Goal: Communication & Community: Answer question/provide support

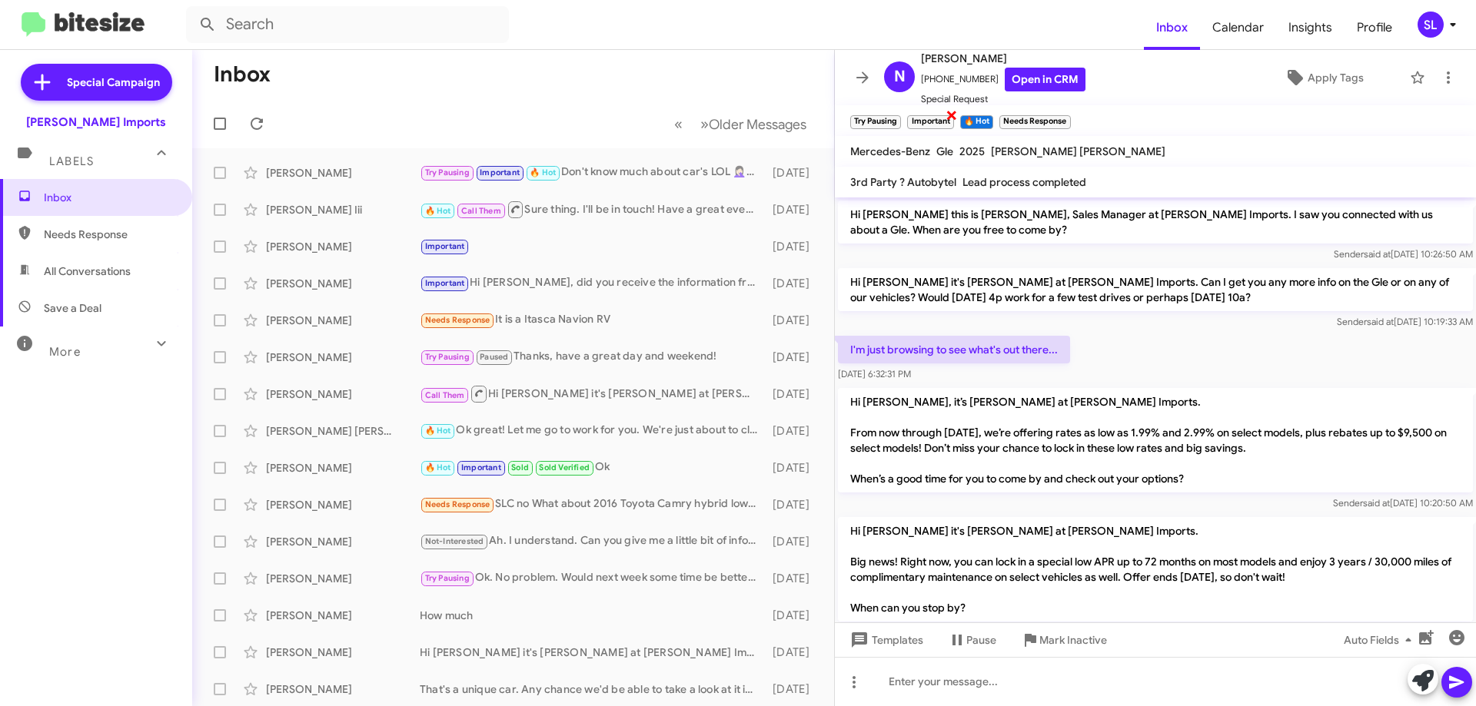
scroll to position [77, 0]
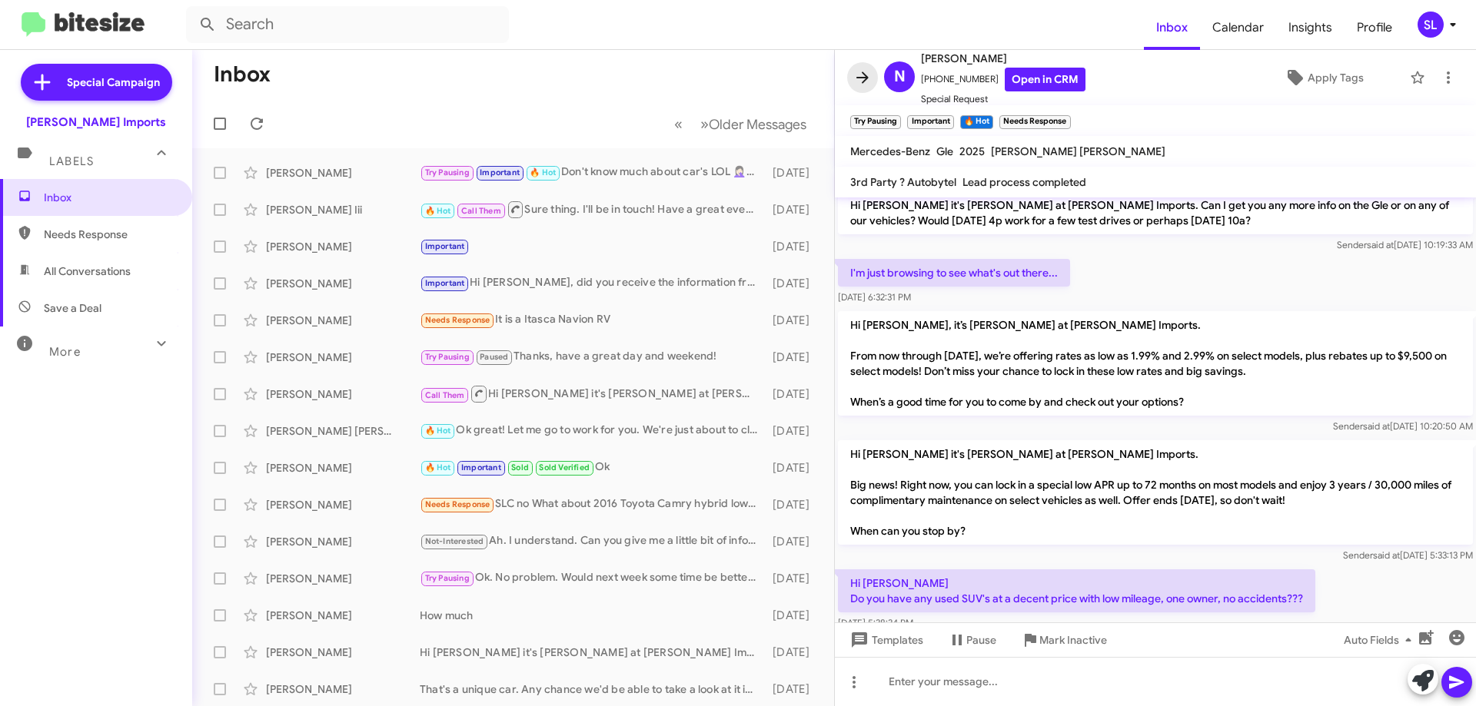
click at [871, 85] on icon at bounding box center [862, 77] width 18 height 18
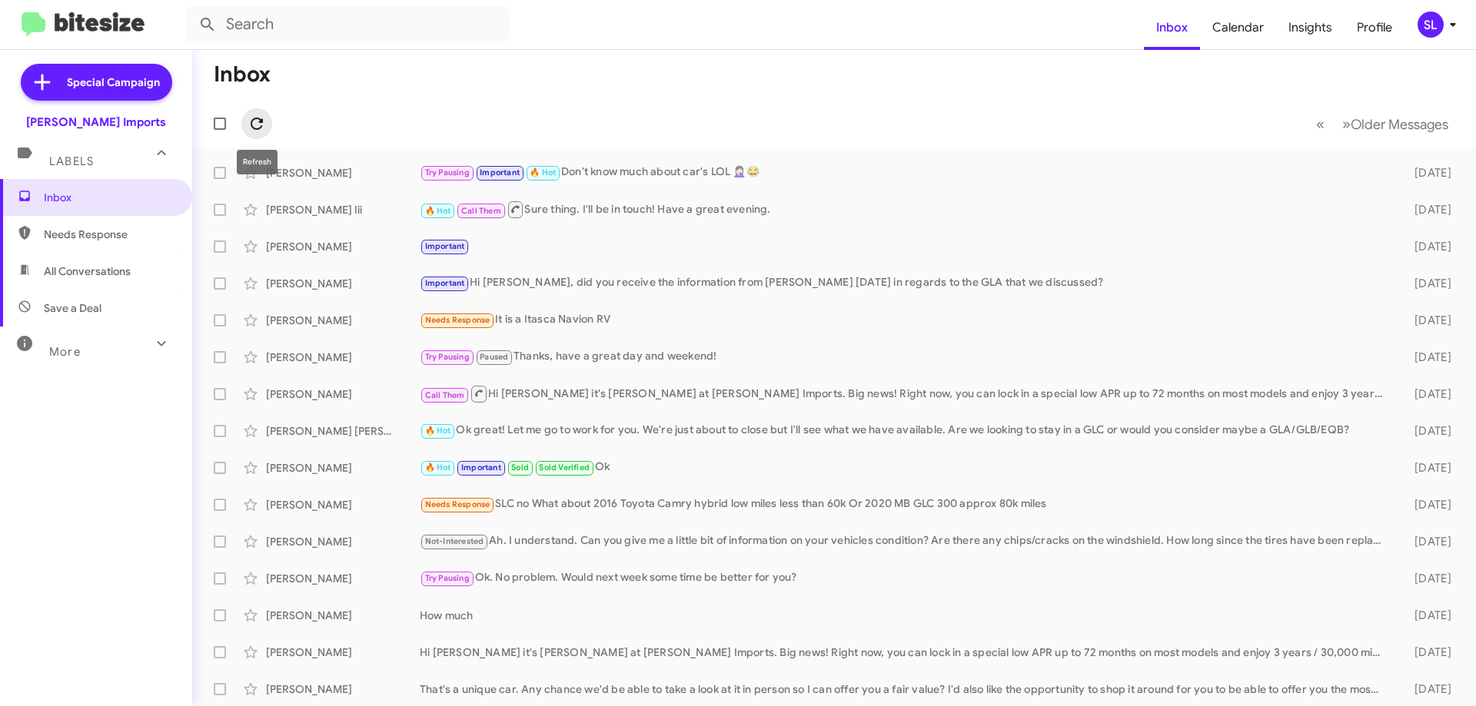
click at [248, 122] on icon at bounding box center [256, 124] width 18 height 18
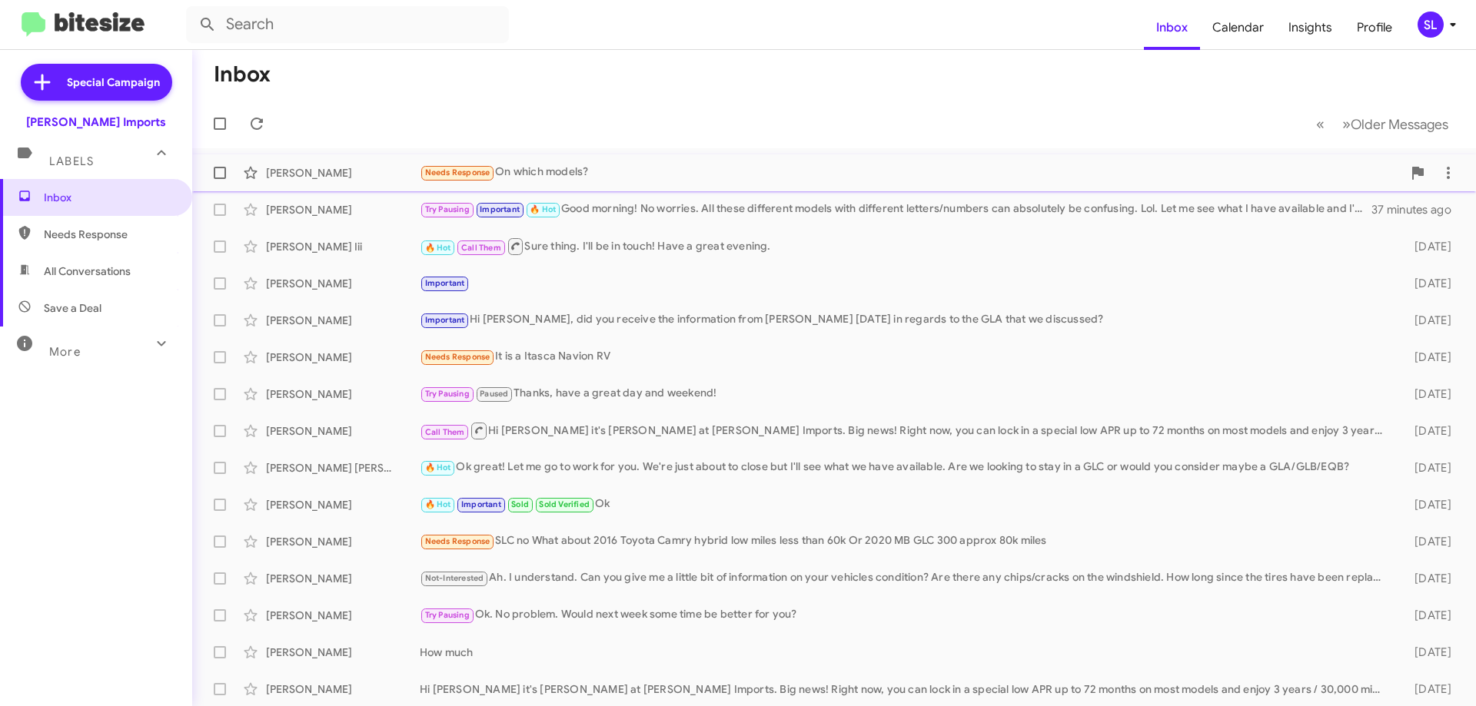
click at [658, 166] on div "Needs Response On which models?" at bounding box center [911, 173] width 982 height 18
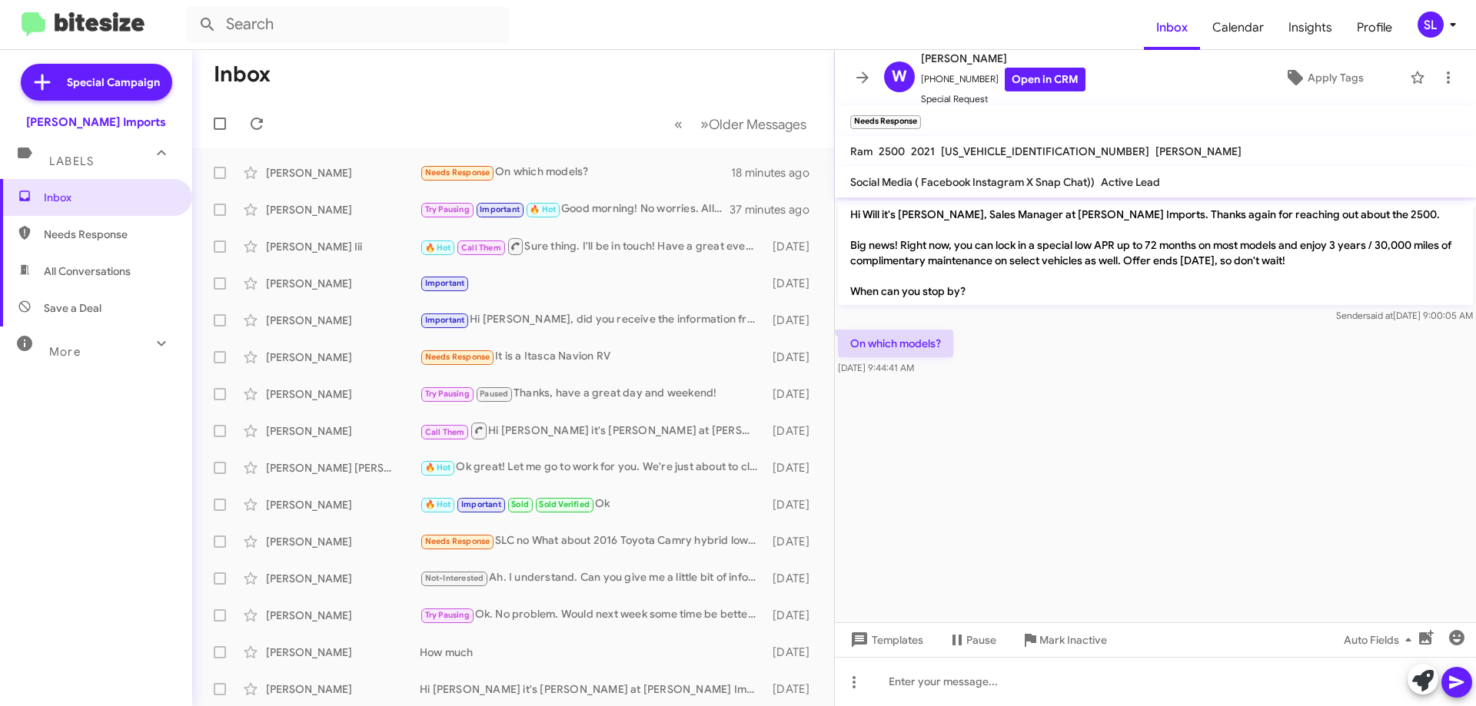
drag, startPoint x: 1152, startPoint y: 514, endPoint x: 1134, endPoint y: 576, distance: 64.9
click at [1139, 571] on cdk-virtual-scroll-viewport "Hi Will it's [PERSON_NAME], Sales Manager at [PERSON_NAME] Imports. Thanks agai…" at bounding box center [1155, 410] width 641 height 425
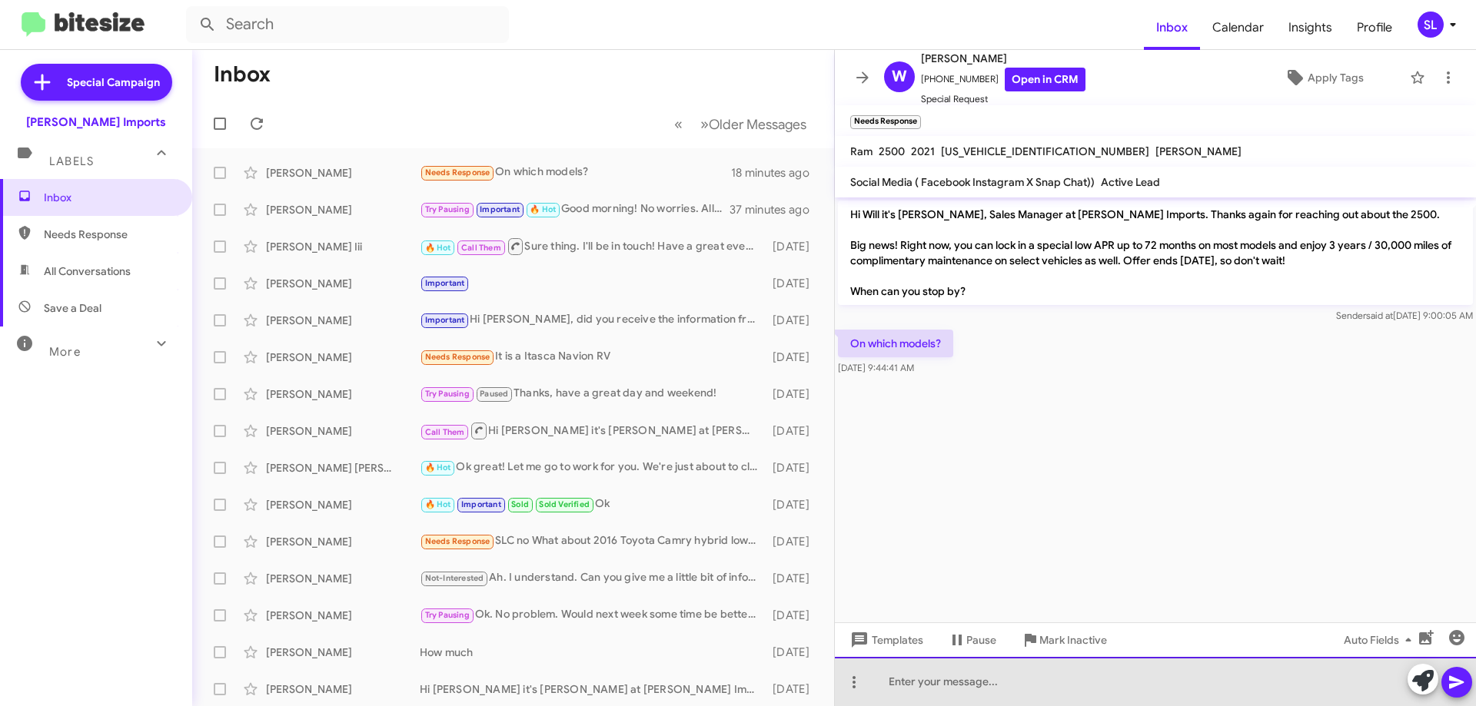
click at [1022, 691] on div at bounding box center [1155, 681] width 641 height 49
click at [958, 688] on div at bounding box center [1155, 681] width 641 height 49
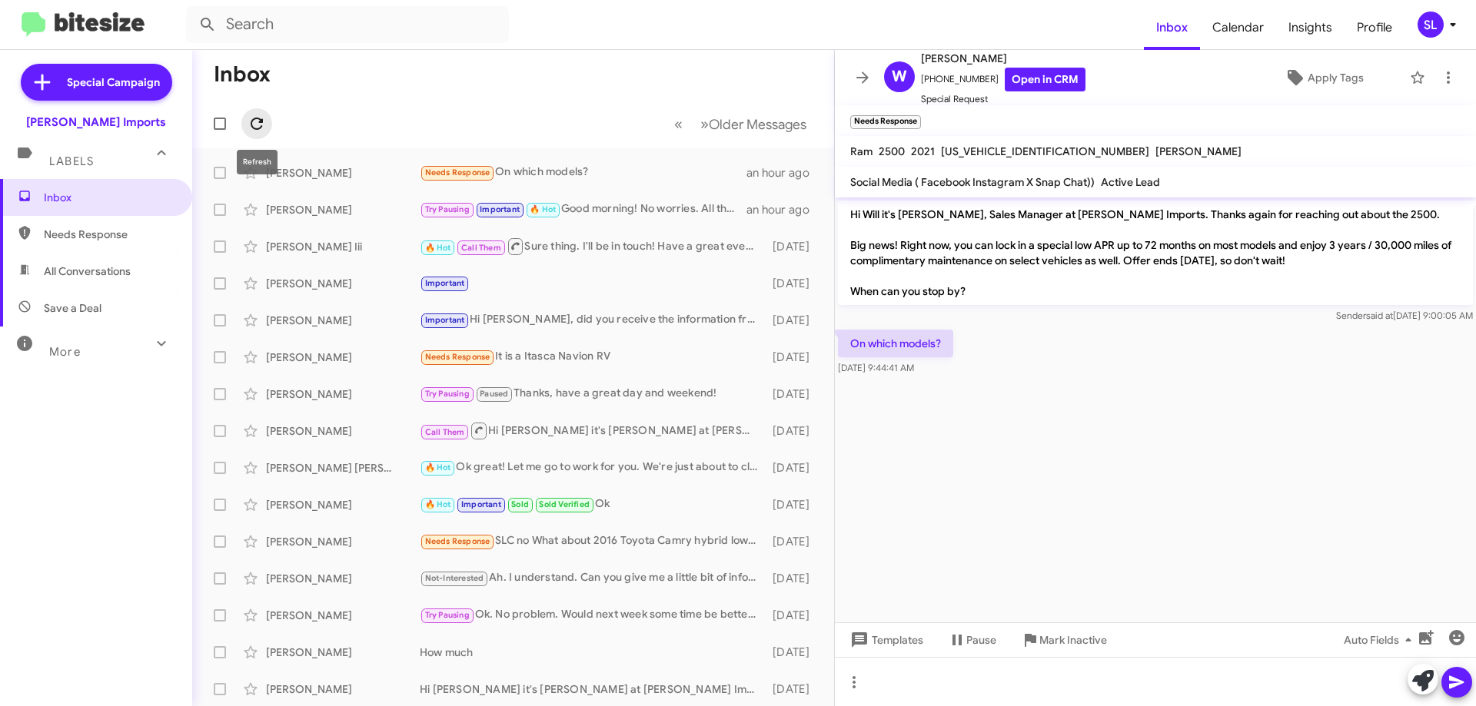
click at [259, 125] on icon at bounding box center [256, 124] width 18 height 18
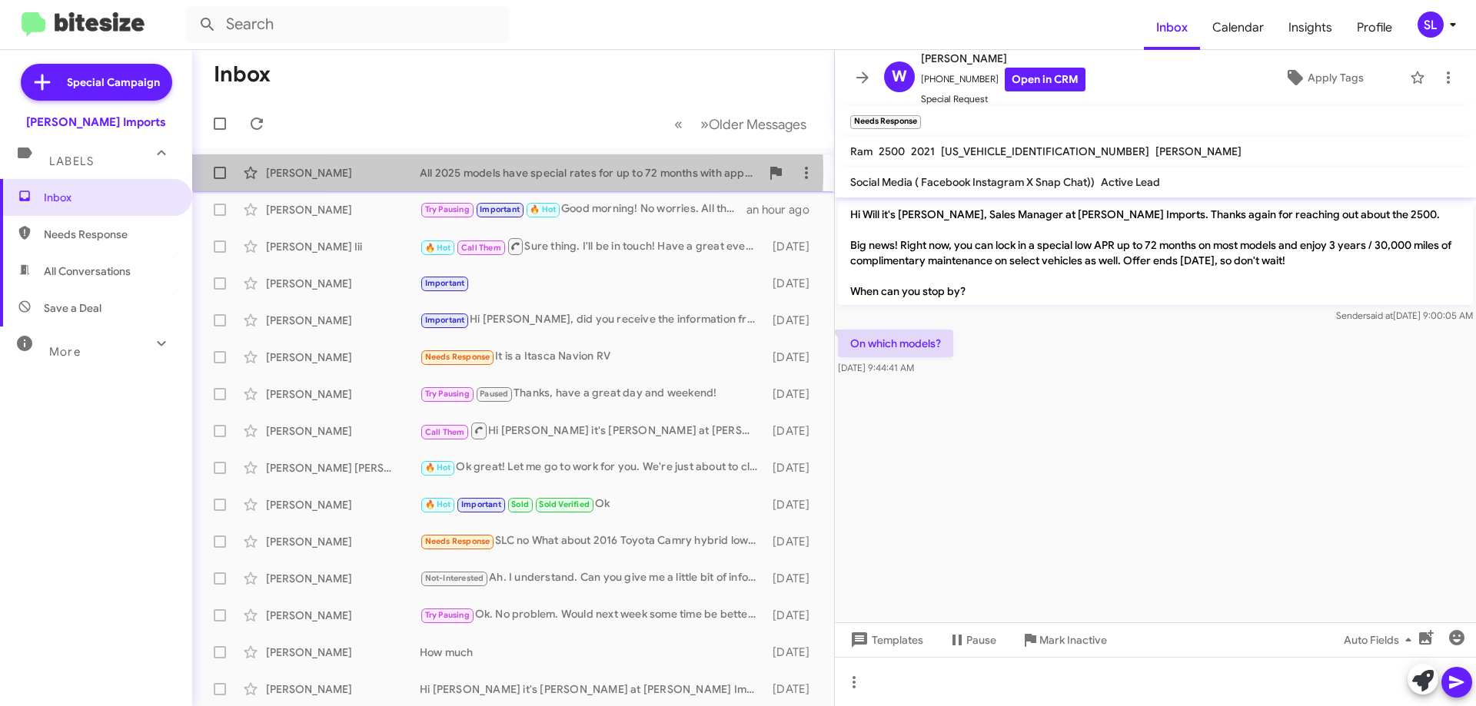
click at [477, 172] on div "All 2025 models have special rates for up to 72 months with approved credit. Pl…" at bounding box center [590, 172] width 340 height 15
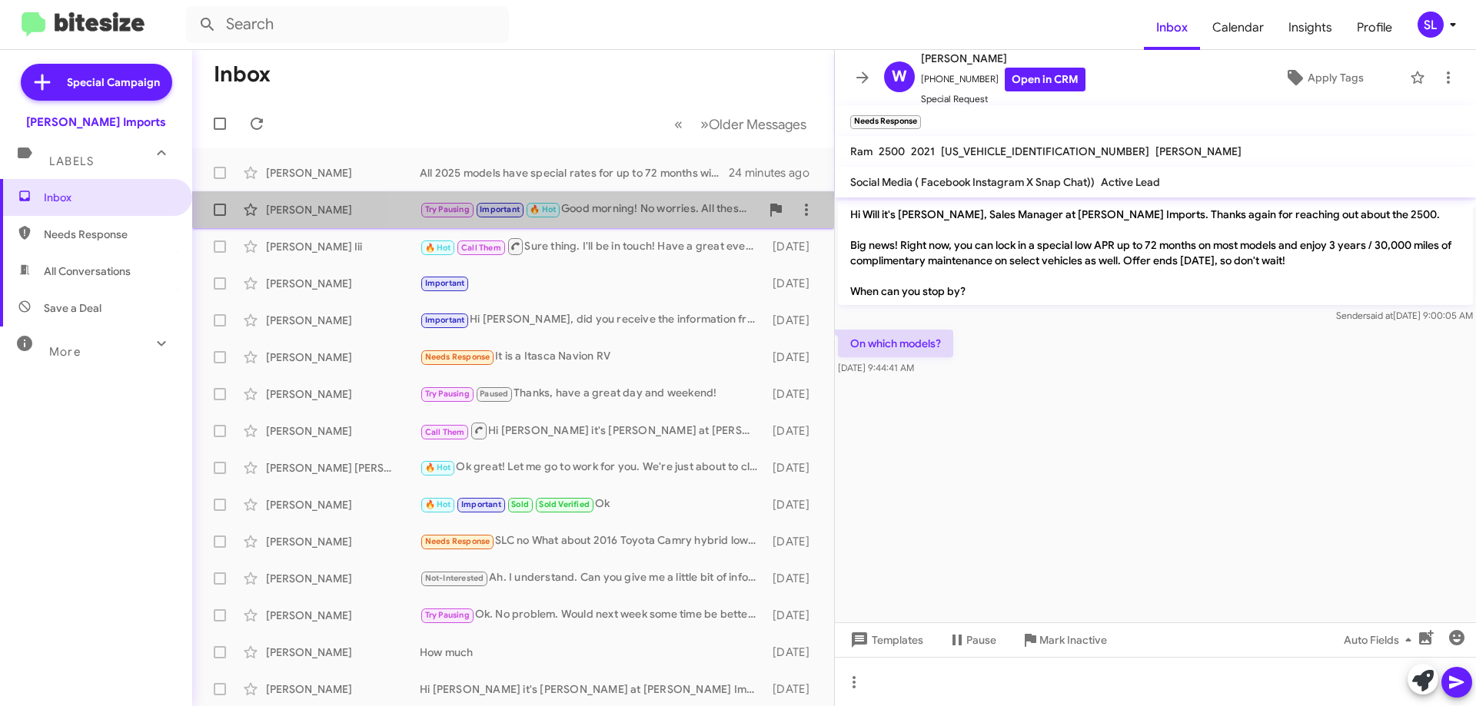
click at [652, 211] on div "Try Pausing Important 🔥 Hot Good morning! No worries. All these different model…" at bounding box center [590, 210] width 340 height 18
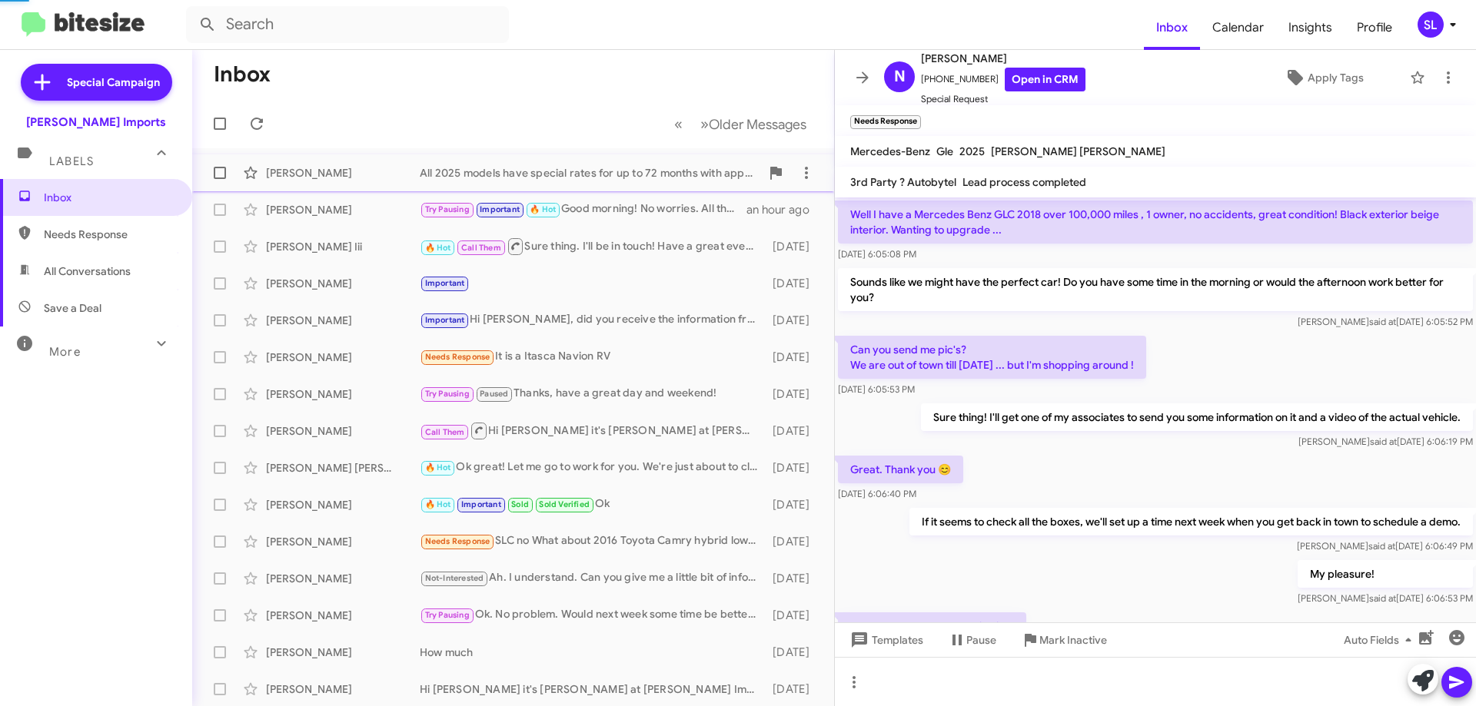
scroll to position [866, 0]
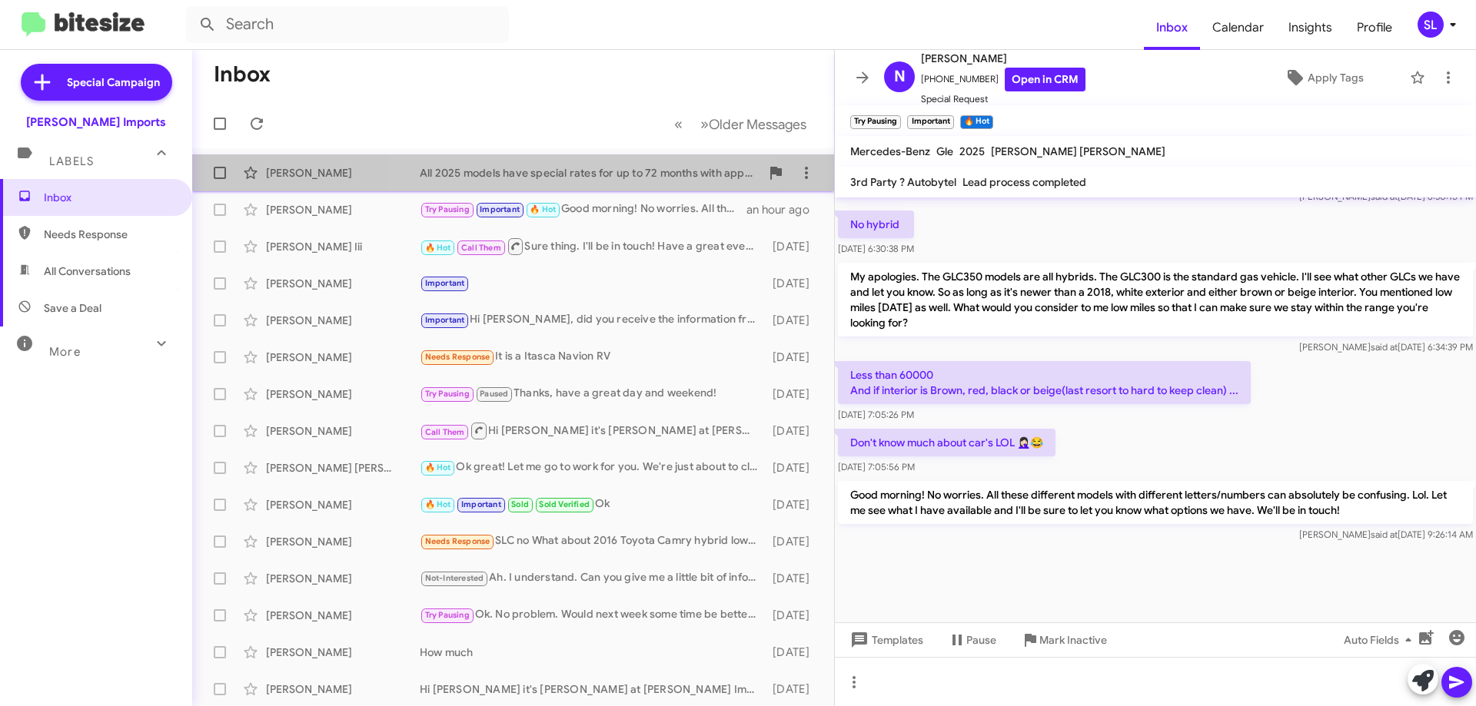
click at [576, 180] on div "All 2025 models have special rates for up to 72 months with approved credit. Pl…" at bounding box center [590, 172] width 340 height 15
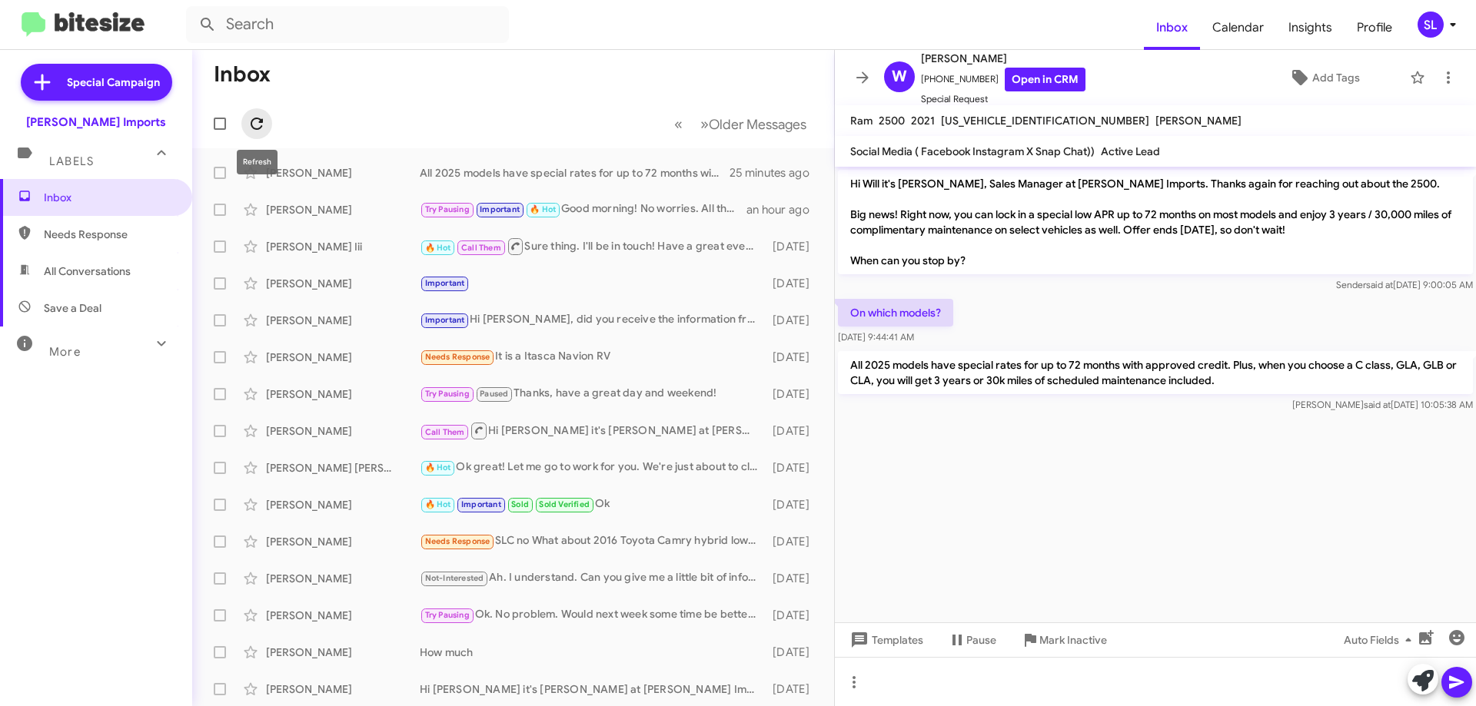
click at [261, 125] on icon at bounding box center [256, 124] width 18 height 18
click at [861, 88] on button at bounding box center [862, 77] width 31 height 31
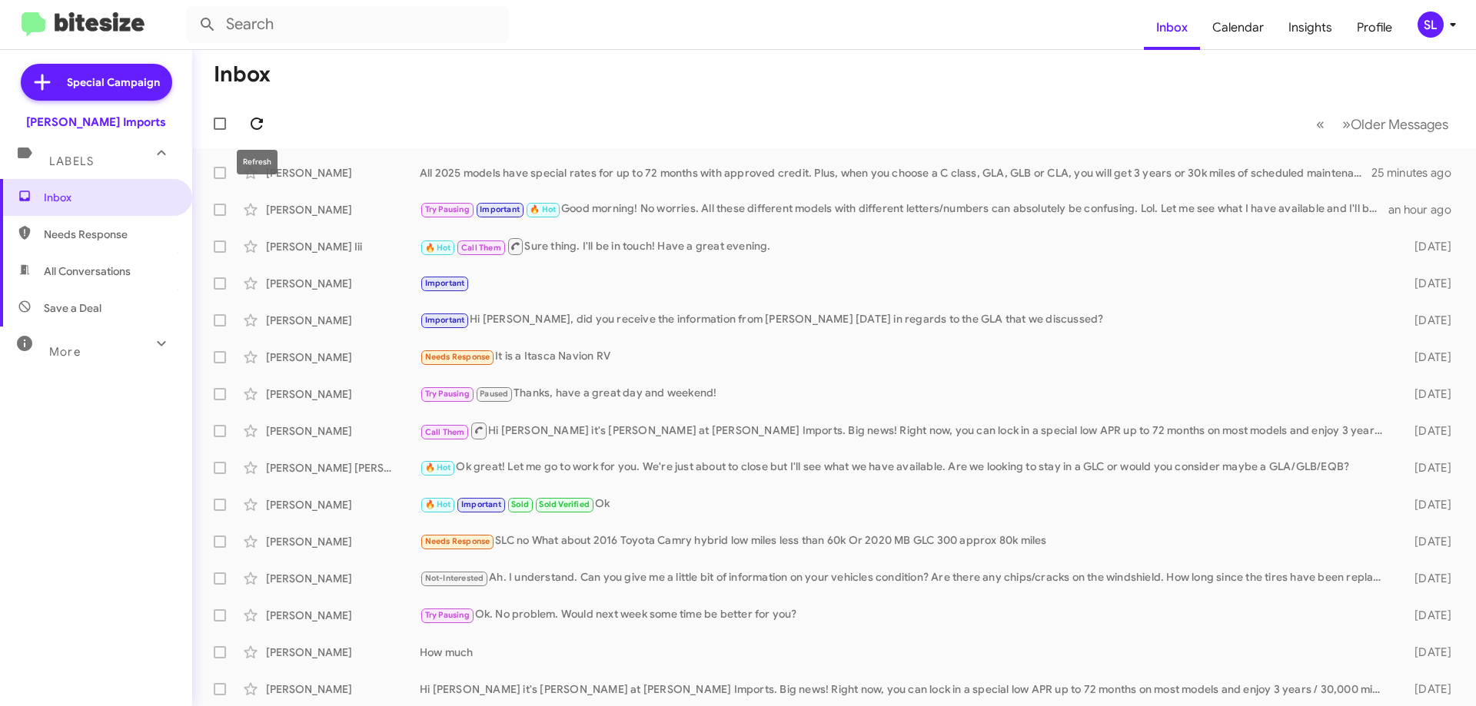
click at [251, 123] on icon at bounding box center [257, 124] width 12 height 12
click at [261, 123] on icon at bounding box center [257, 124] width 12 height 12
click at [757, 207] on div "Try Pausing Important 🔥 Hot Good morning! No worries. All these different model…" at bounding box center [911, 210] width 982 height 18
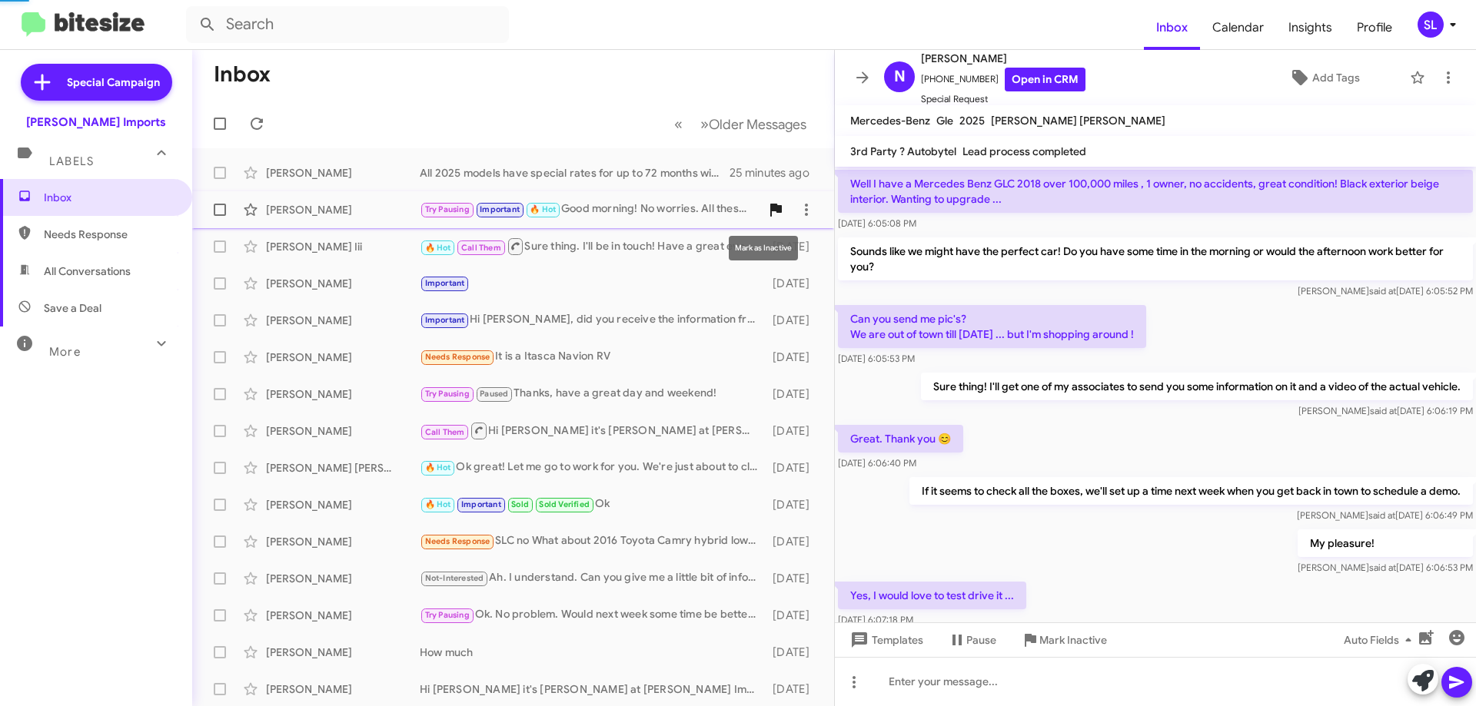
scroll to position [835, 0]
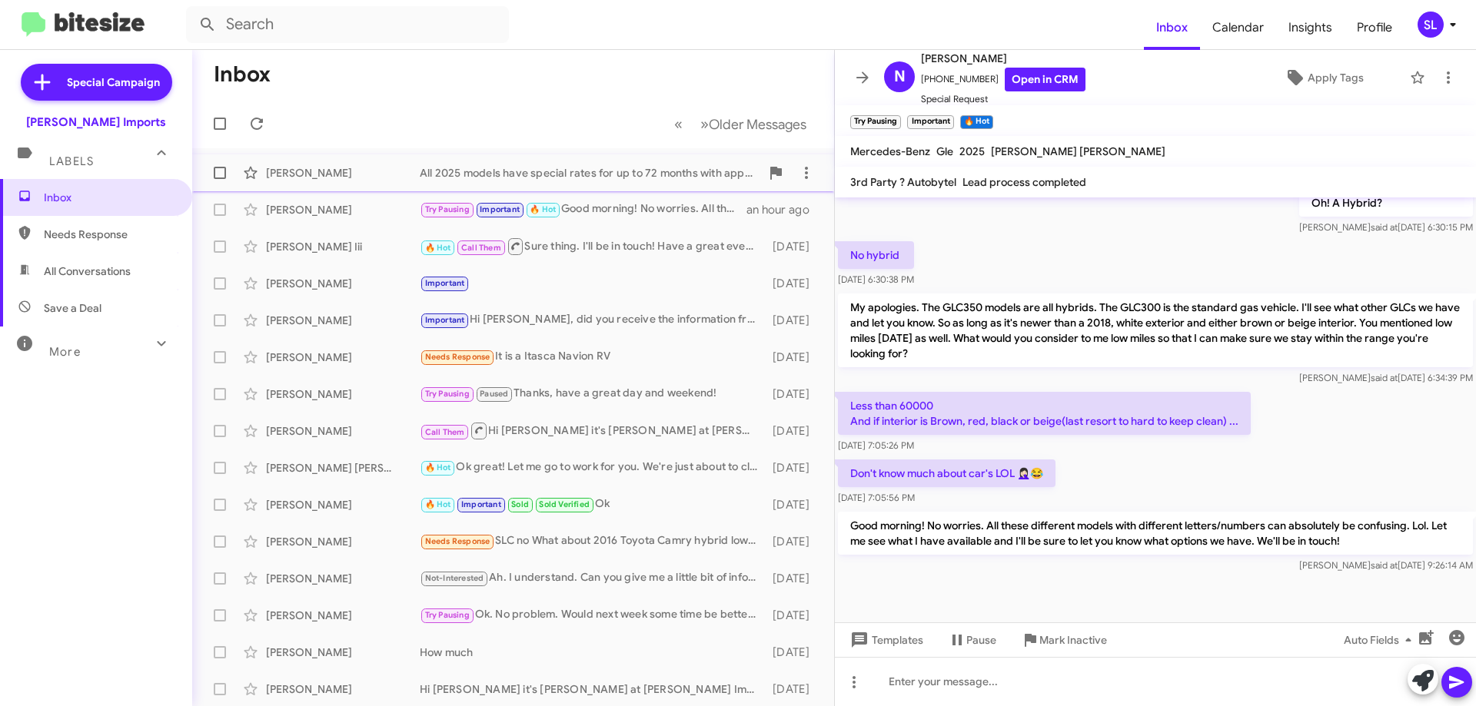
click at [623, 181] on div "[PERSON_NAME] All 2025 models have special rates for up to 72 months with appro…" at bounding box center [512, 173] width 617 height 31
